Goal: Task Accomplishment & Management: Use online tool/utility

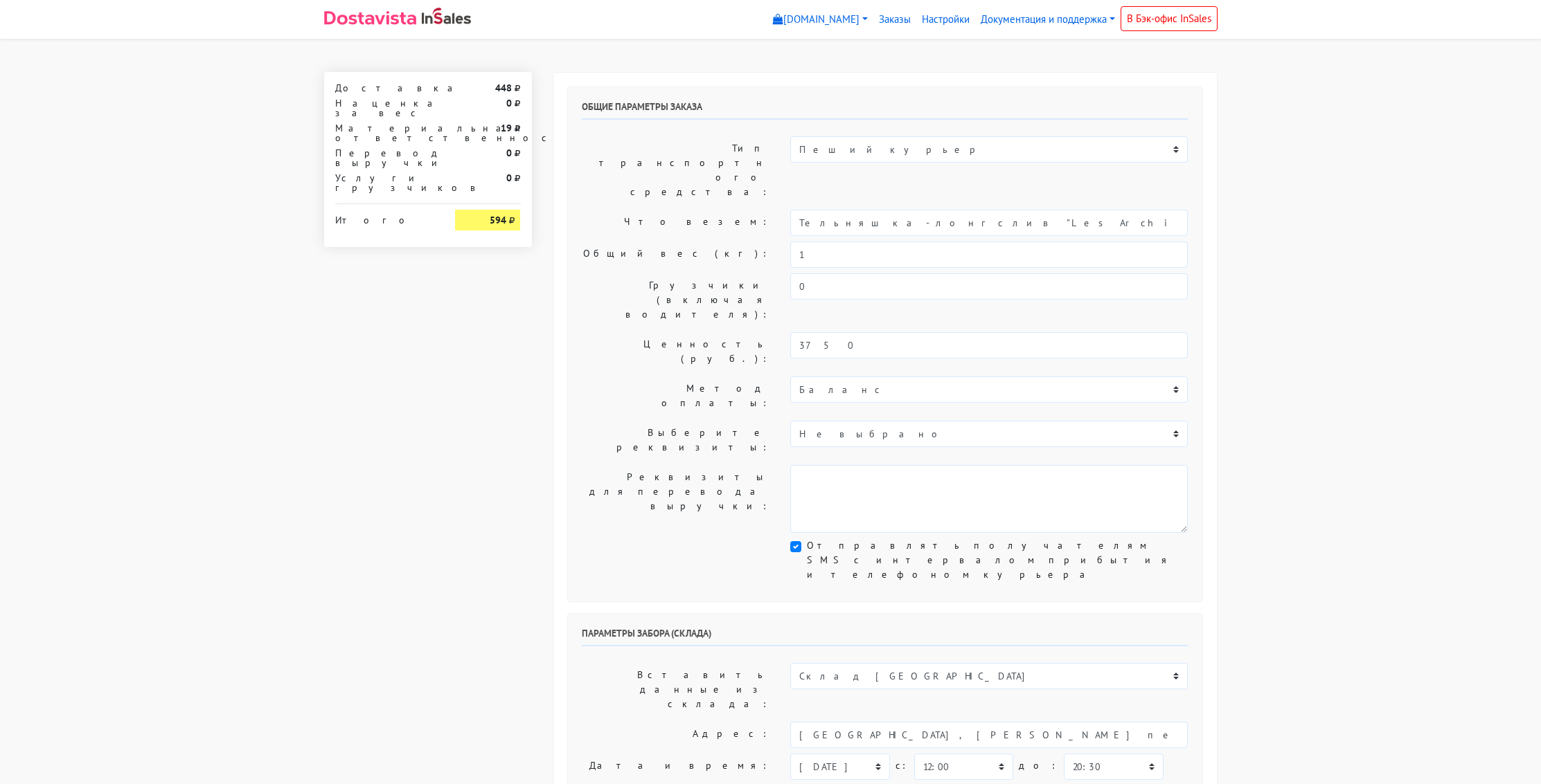
select select "12:00"
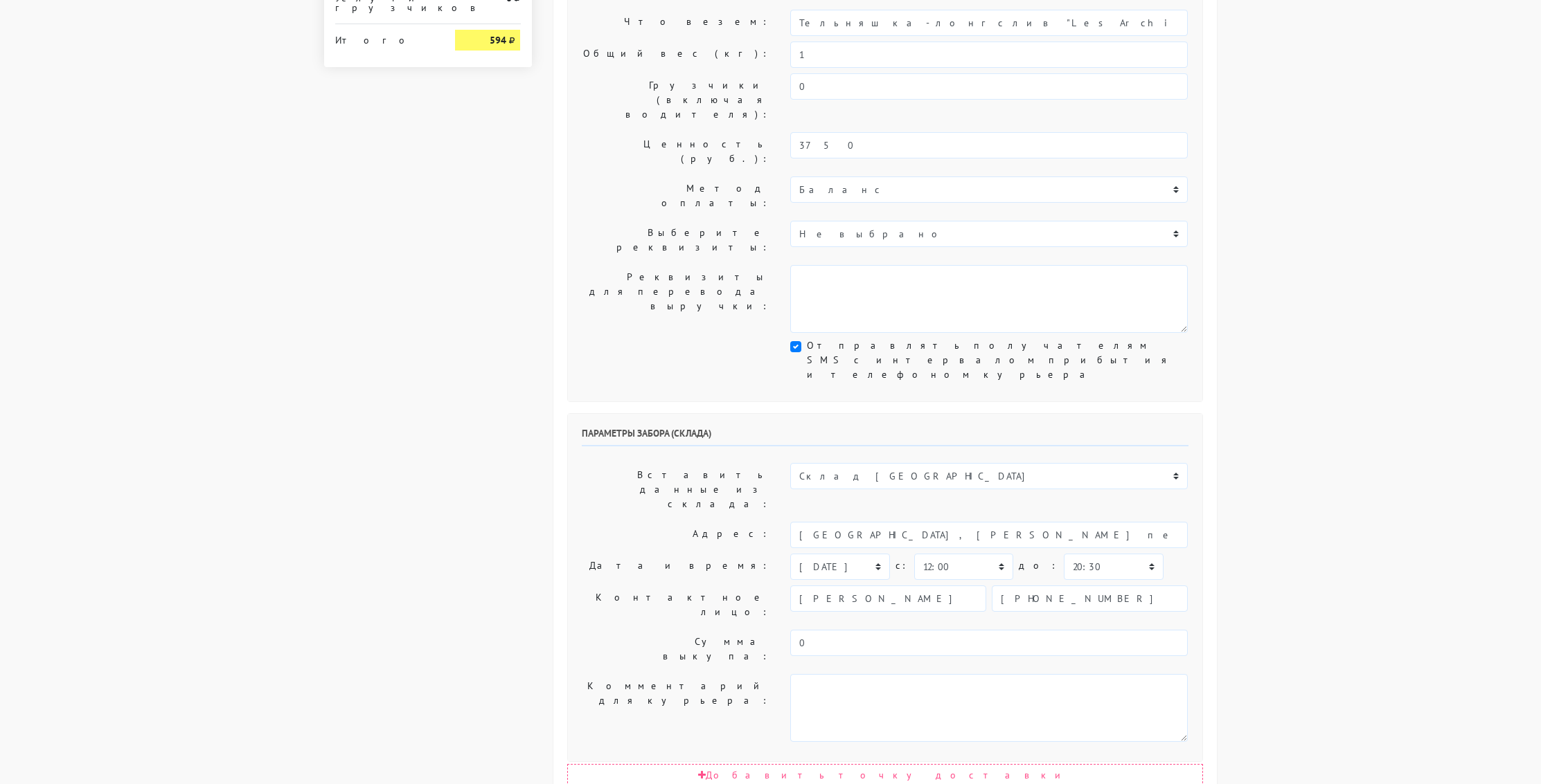
scroll to position [202, 0]
click at [879, 552] on select "[DATE] [DATE] [DATE] [DATE] [DATE] [DATE] [DATE] [DATE] [DATE]" at bounding box center [839, 565] width 99 height 26
select select "[DATE]"
click at [790, 552] on select "[DATE] [DATE] [DATE] [DATE] [DATE] [DATE] [DATE] [DATE] [DATE]" at bounding box center [839, 565] width 99 height 26
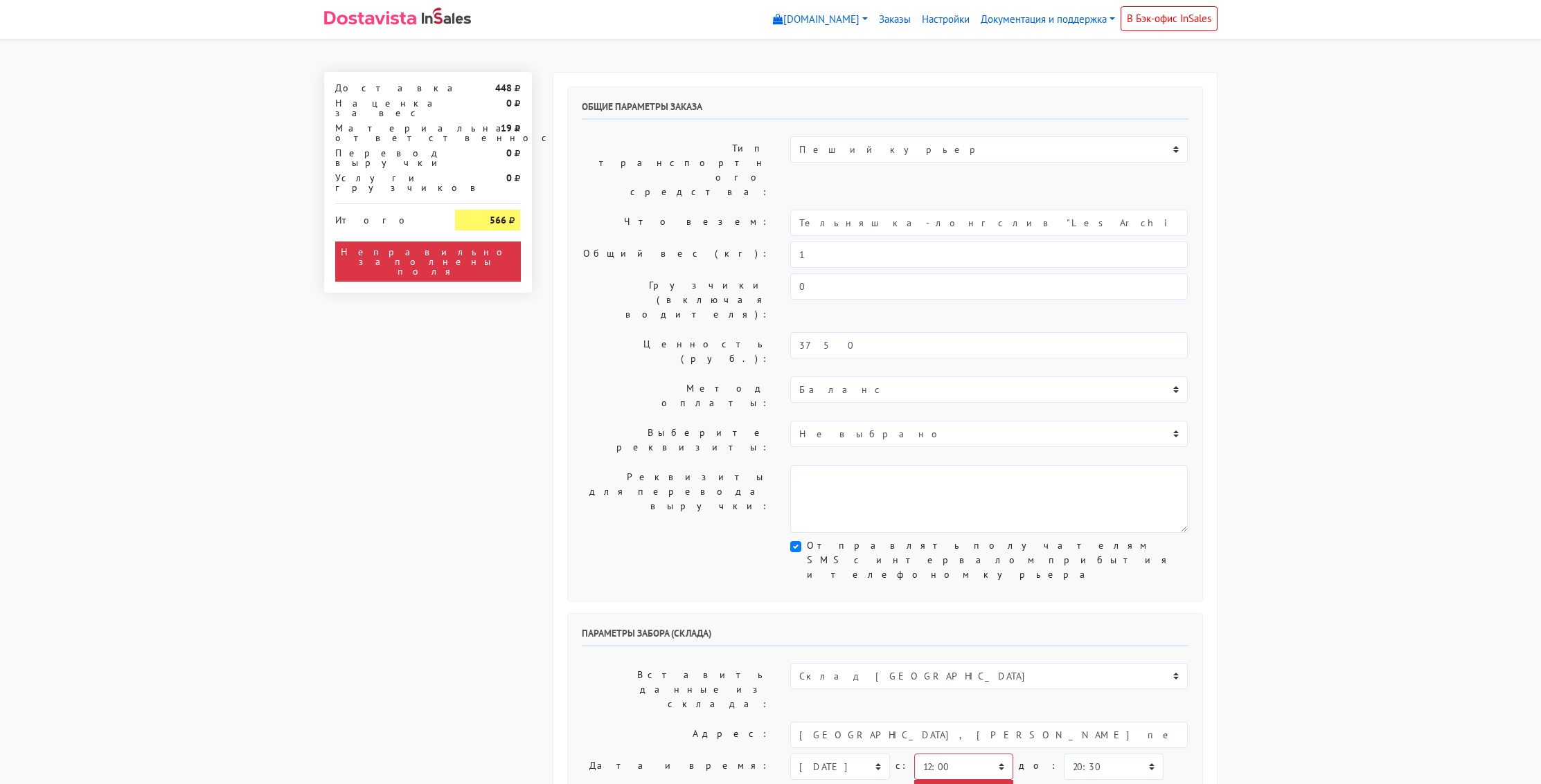
select select "12:00"
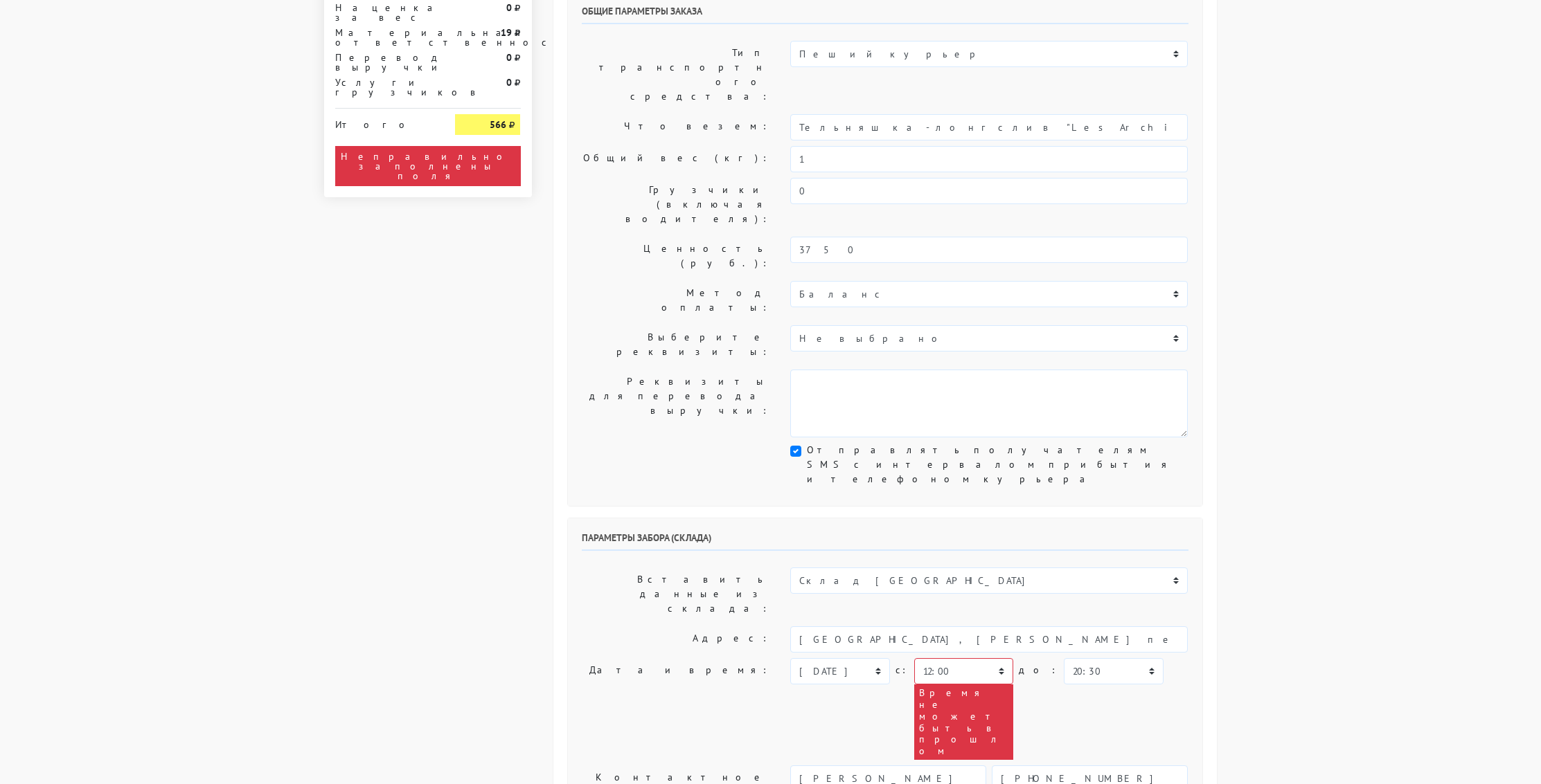
scroll to position [103, 0]
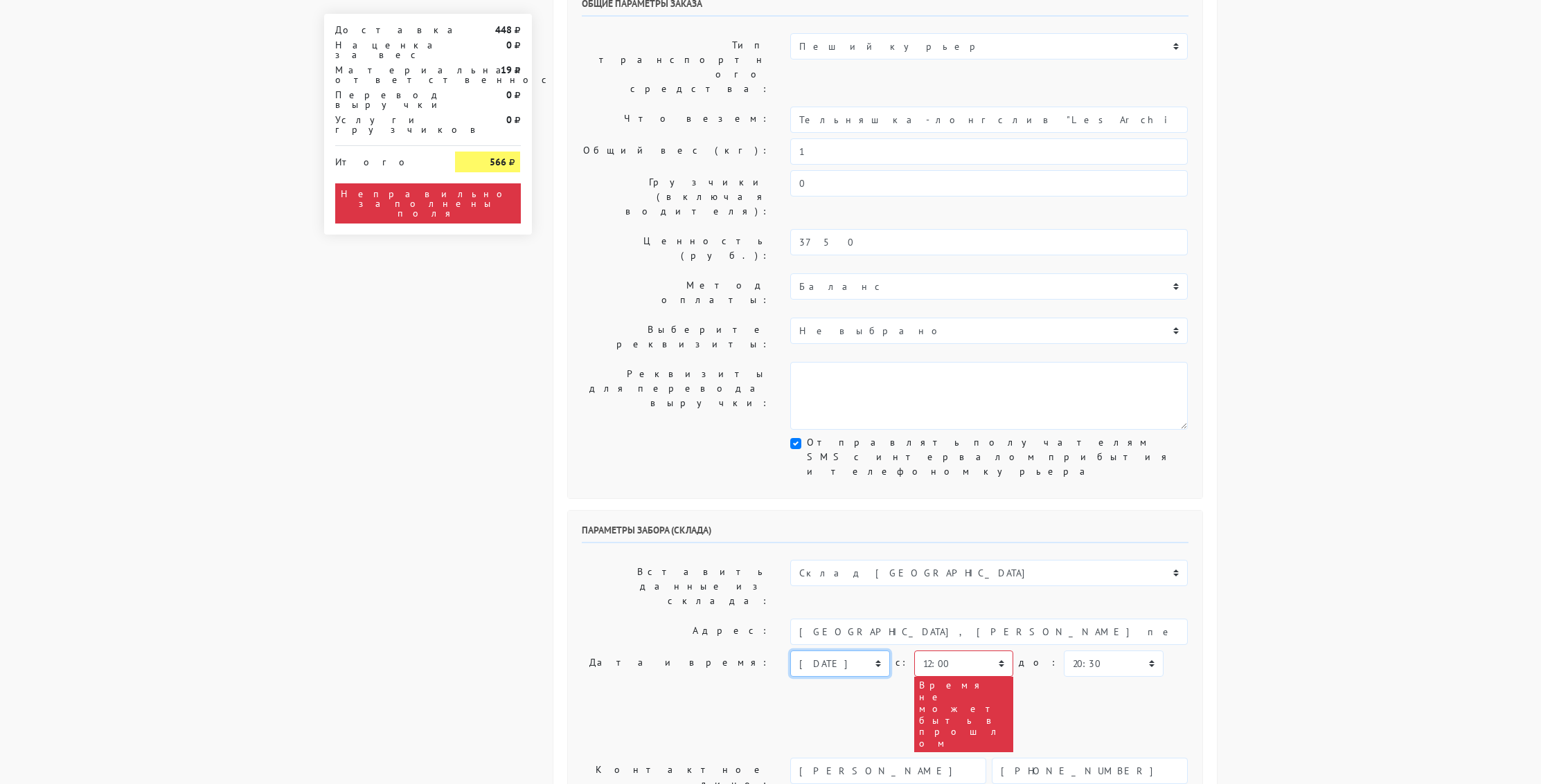
click at [878, 651] on select "[DATE] [DATE] [DATE] [DATE] [DATE] [DATE] [DATE] [DATE] [DATE]" at bounding box center [839, 664] width 99 height 26
select select "[DATE]"
click at [790, 651] on select "[DATE] [DATE] [DATE] [DATE] [DATE] [DATE] [DATE] [DATE] [DATE]" at bounding box center [839, 664] width 99 height 26
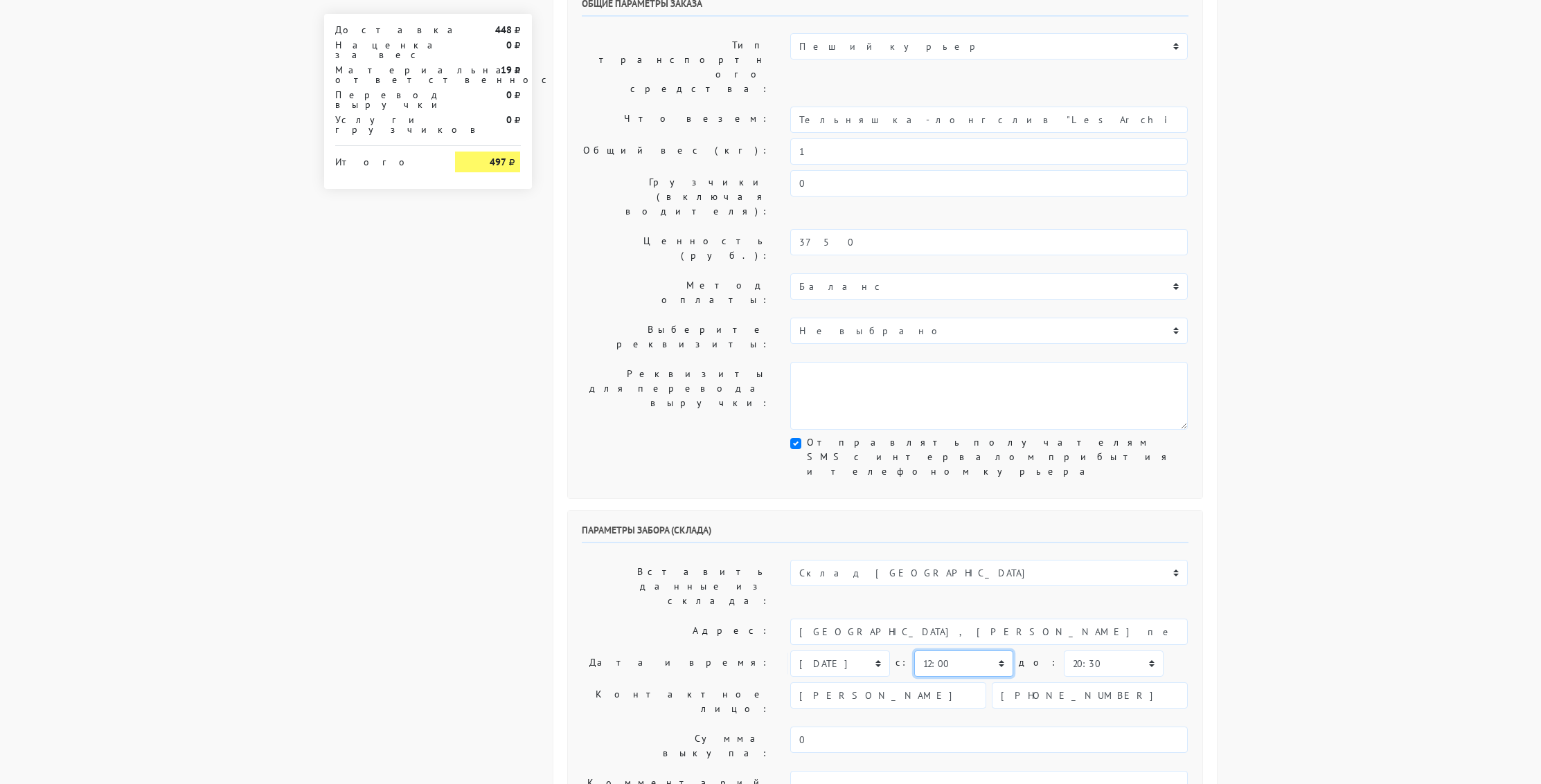
click at [996, 651] on select "00:00 00:30 01:00 01:30 02:00 02:30 03:00 03:30 04:00 04:30 05:00 05:30 06:00 0…" at bounding box center [964, 664] width 99 height 26
select select "12:30"
click at [914, 651] on select "00:00 00:30 01:00 01:30 02:00 02:30 03:00 03:30 04:00 04:30 05:00 05:30 06:00 0…" at bounding box center [964, 664] width 99 height 26
click at [1120, 651] on select "00:00 00:30 01:00 01:30 02:00 02:30 03:00 03:30 04:00 04:30 05:00 05:30 06:00 0…" at bounding box center [1113, 664] width 99 height 26
select select "13:00"
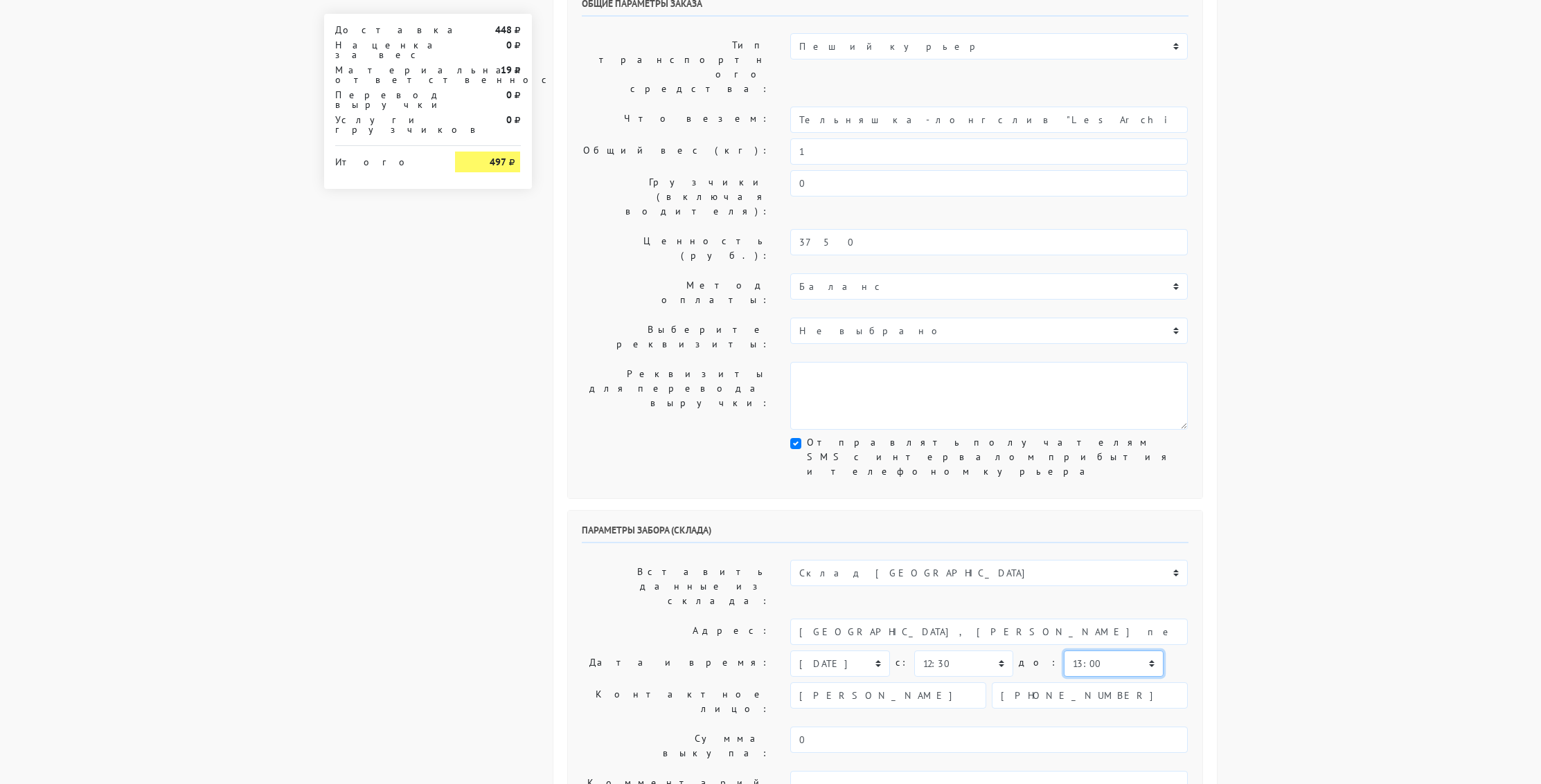
click at [1064, 651] on select "00:00 00:30 01:00 01:30 02:00 02:30 03:00 03:30 04:00 04:30 05:00 05:30 06:00 0…" at bounding box center [1113, 664] width 99 height 26
click at [1299, 512] on body "myshop-cfp291.myinsales.ru myshop-cfp291.myinsales.ru myshop-cfz533.myinsales.r…" at bounding box center [770, 671] width 1541 height 1549
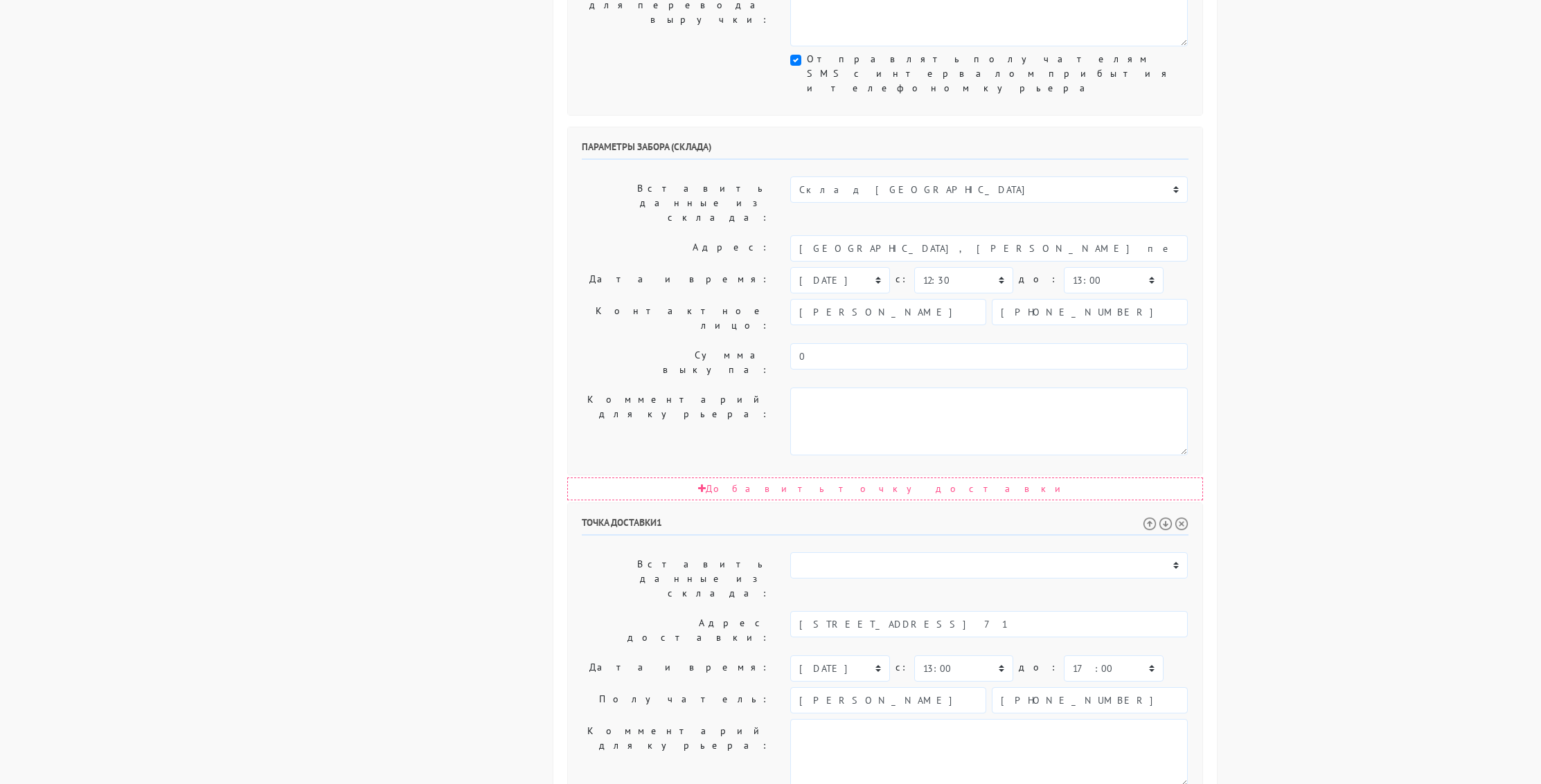
scroll to position [493, 0]
click at [1118, 649] on select "00:00 00:30 01:00 01:30 02:00 02:30 03:00 03:30 04:00 04:30 05:00 05:30 06:00 0…" at bounding box center [1113, 662] width 99 height 26
click at [1117, 649] on select "00:00 00:30 01:00 01:30 02:00 02:30 03:00 03:30 04:00 04:30 05:00 05:30 06:00 0…" at bounding box center [1113, 662] width 99 height 26
select select "16:00"
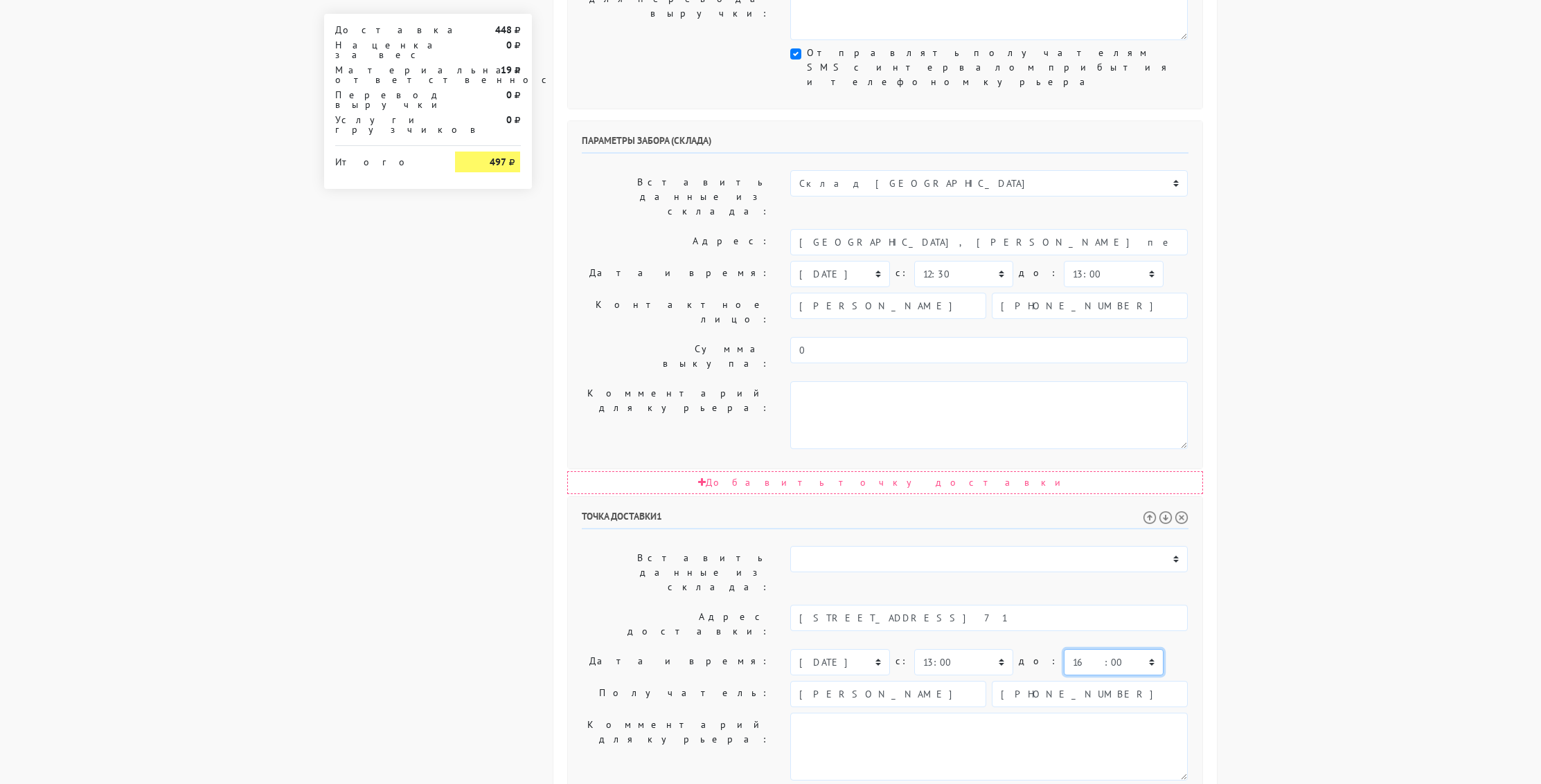
click at [1064, 649] on select "00:00 00:30 01:00 01:30 02:00 02:30 03:00 03:30 04:00 04:30 05:00 05:30 06:00 0…" at bounding box center [1113, 662] width 99 height 26
click at [1367, 455] on body "myshop-cfp291.myinsales.ru myshop-cfp291.myinsales.ru myshop-cfz533.myinsales.r…" at bounding box center [770, 281] width 1541 height 1549
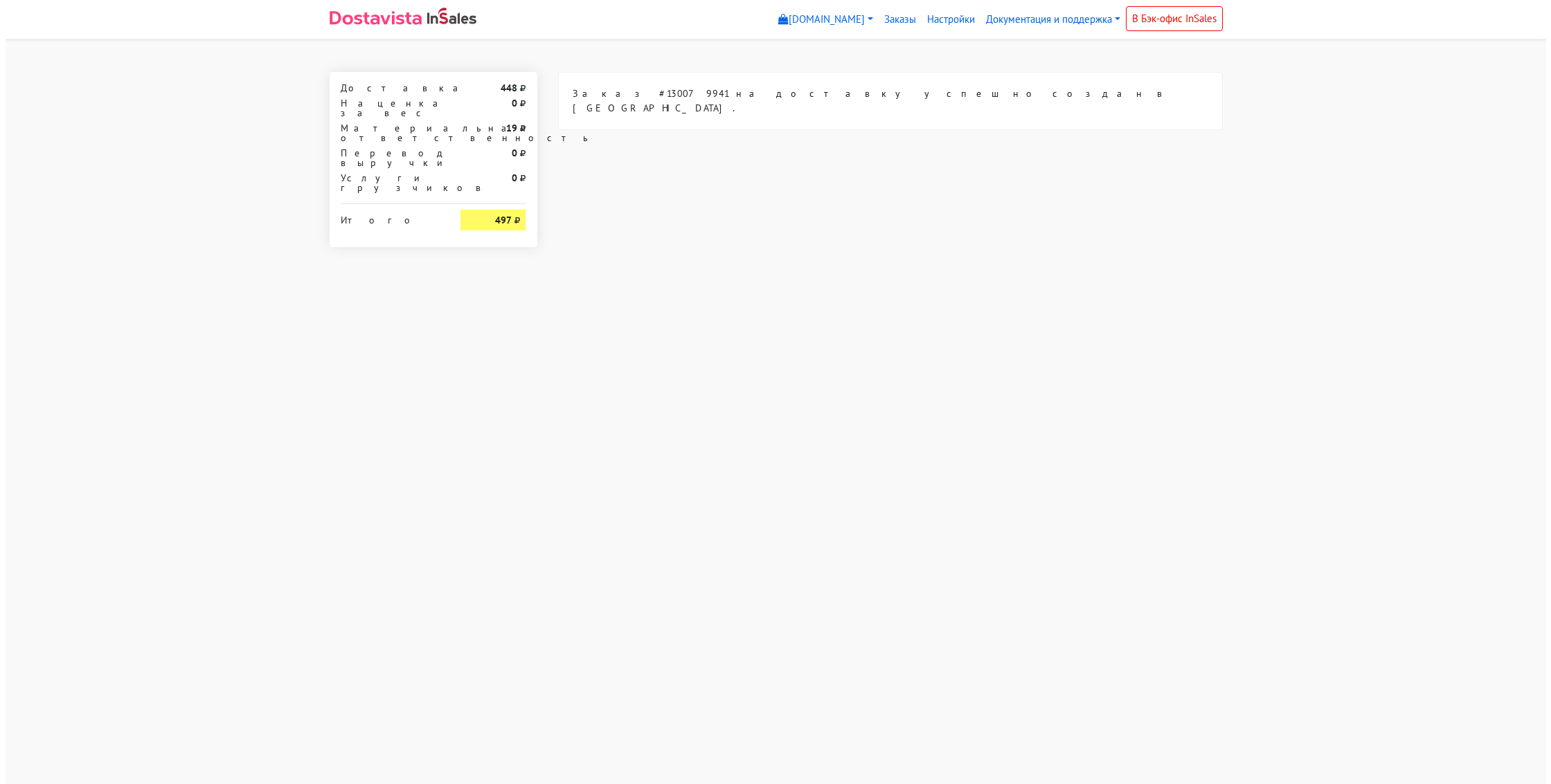
scroll to position [0, 0]
